Goal: Task Accomplishment & Management: Use online tool/utility

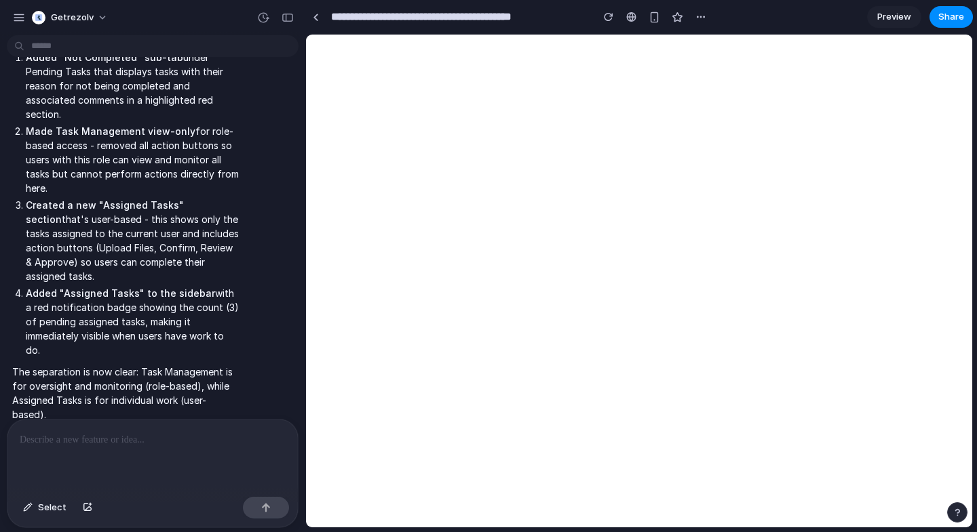
scroll to position [1994, 0]
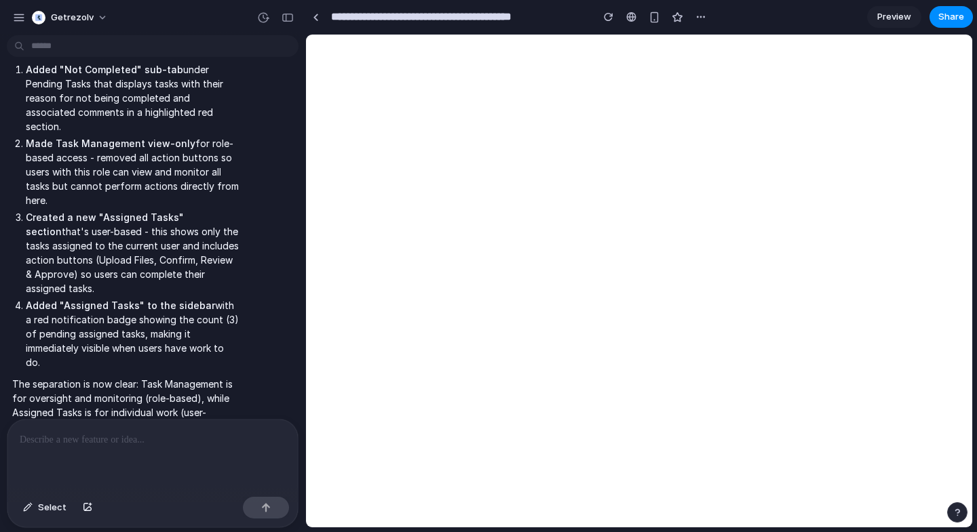
click at [894, 13] on span "Preview" at bounding box center [894, 17] width 34 height 14
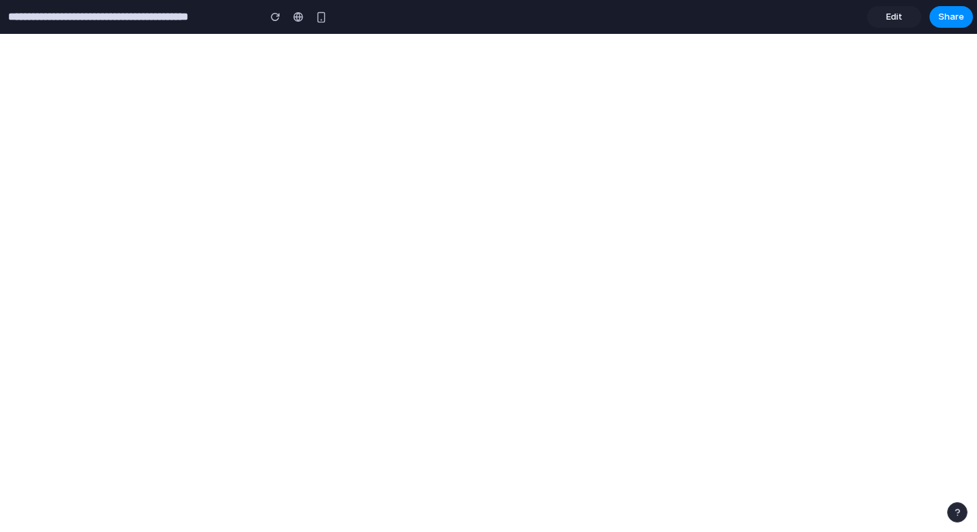
click at [883, 16] on link "Edit" at bounding box center [894, 17] width 54 height 22
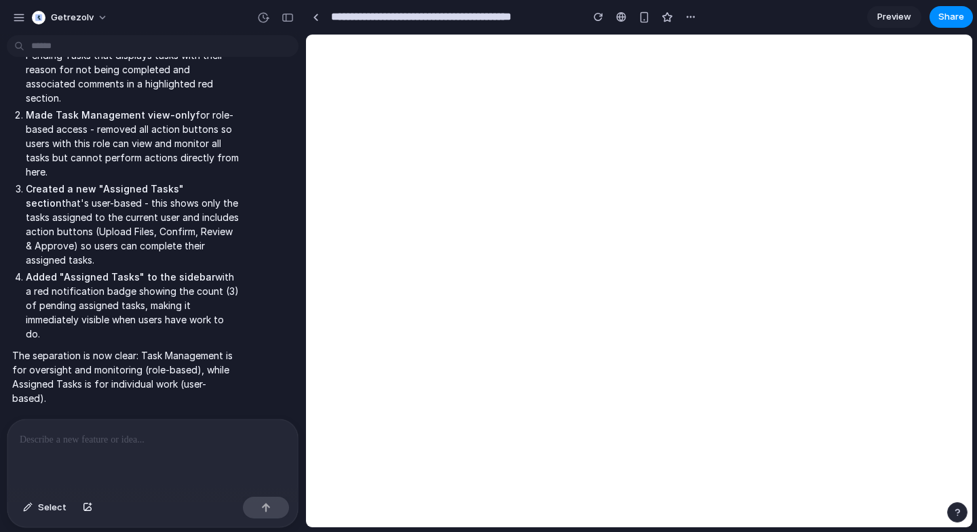
scroll to position [2097, 0]
click at [127, 448] on div at bounding box center [152, 456] width 290 height 72
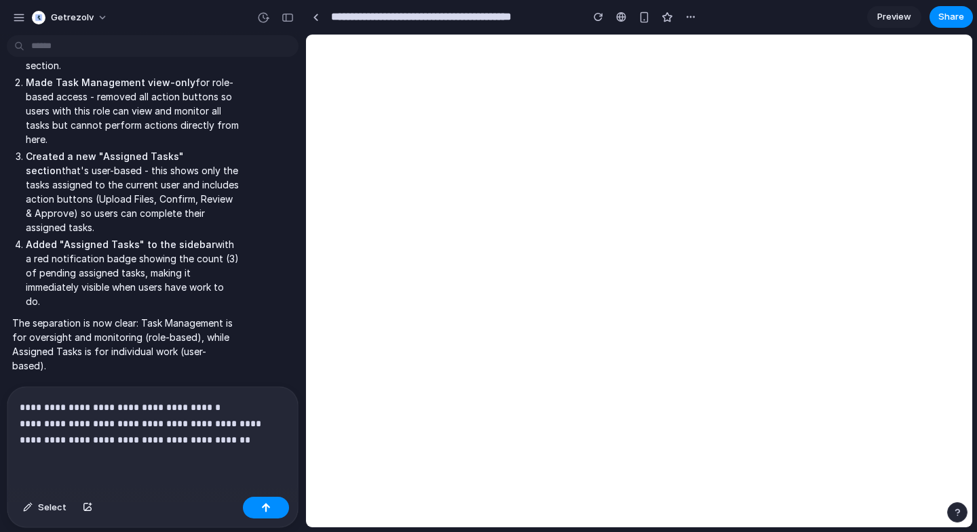
click at [197, 440] on p "**********" at bounding box center [153, 423] width 266 height 49
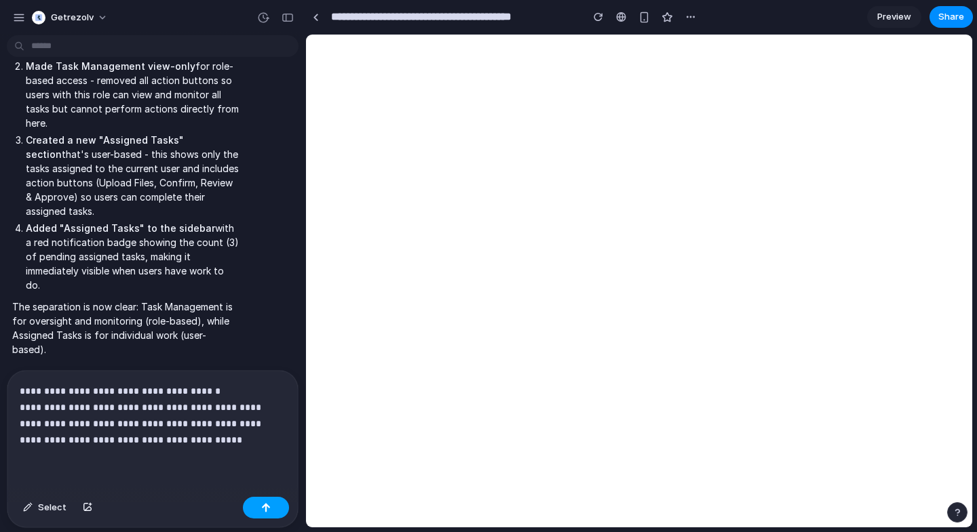
click at [266, 509] on div "button" at bounding box center [265, 507] width 9 height 9
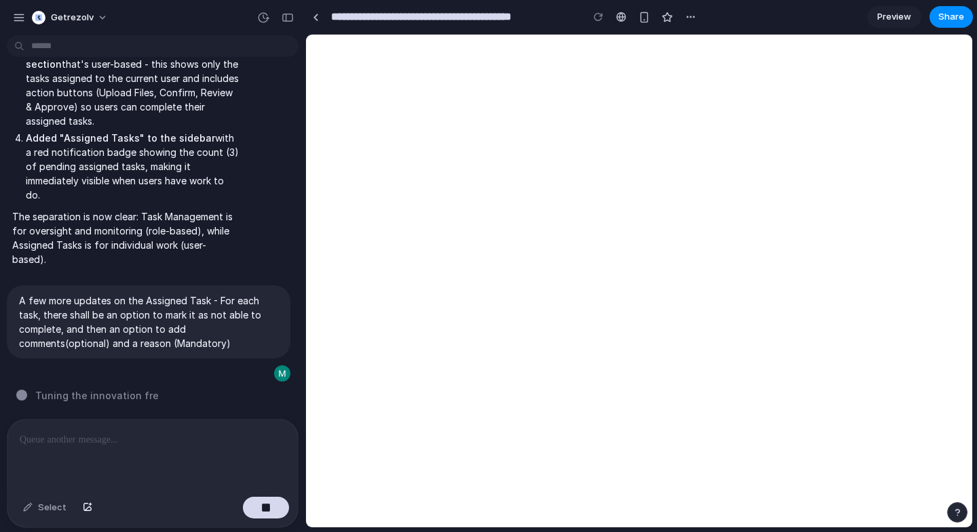
click at [170, 461] on div at bounding box center [152, 456] width 290 height 72
click at [178, 444] on p "**********" at bounding box center [153, 440] width 266 height 16
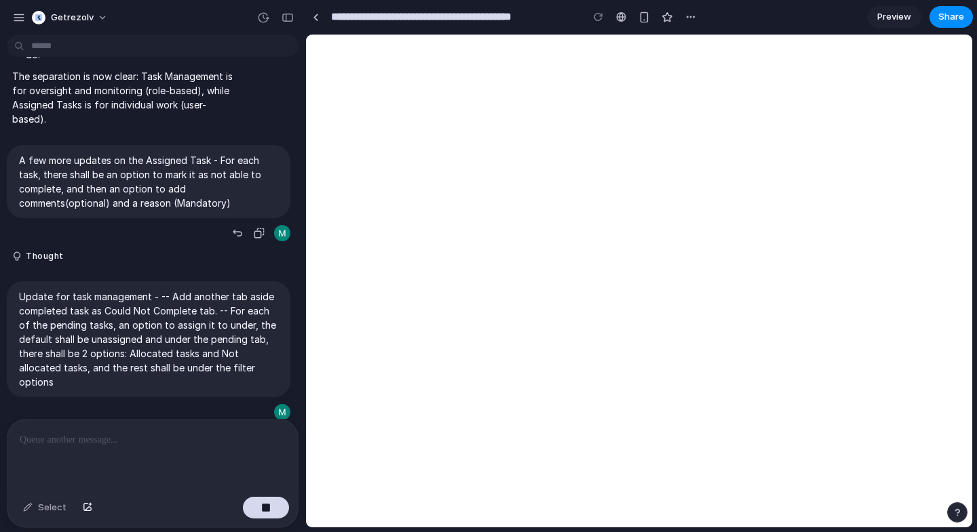
scroll to position [2292, 0]
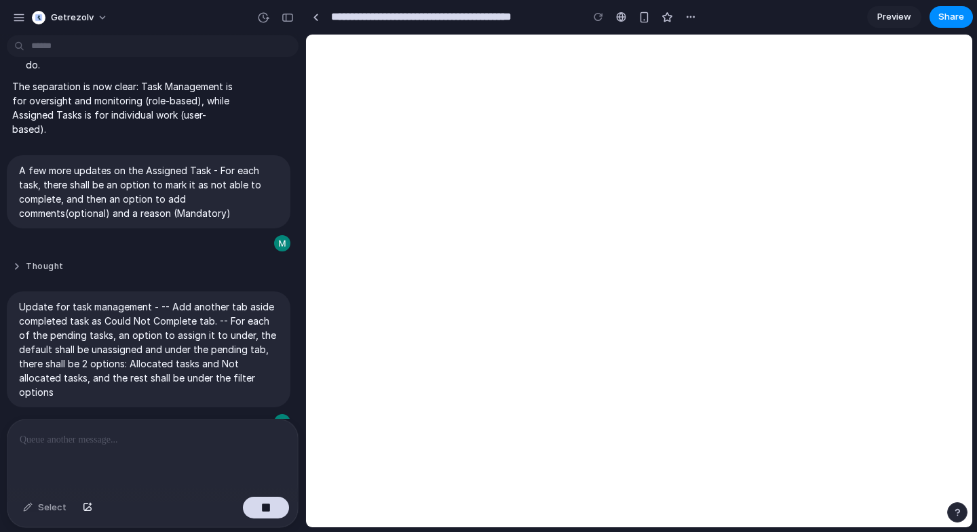
click at [19, 273] on button "Thought" at bounding box center [125, 267] width 227 height 12
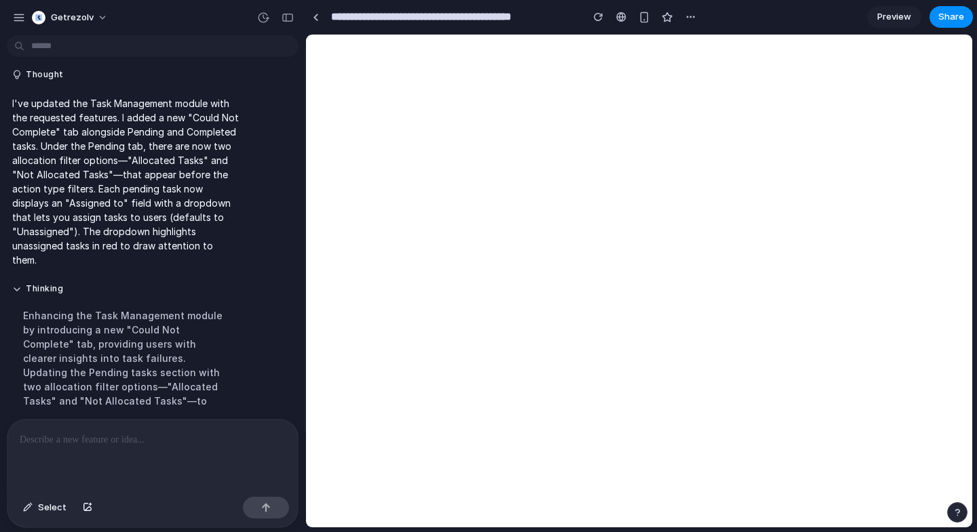
scroll to position [3100, 0]
